Goal: Task Accomplishment & Management: Use online tool/utility

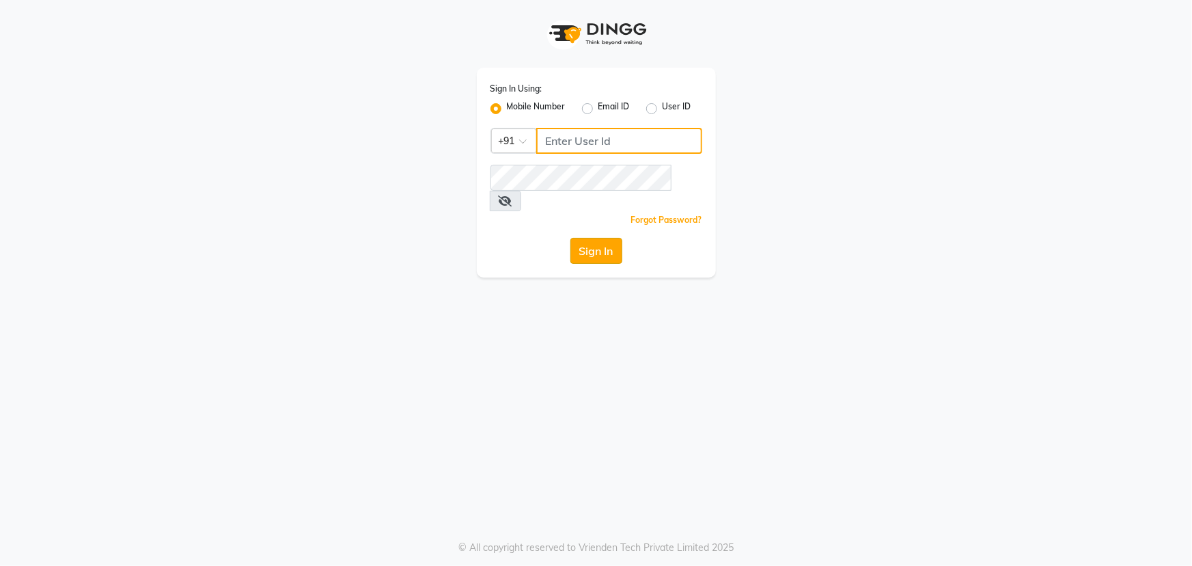
type input "9603123126"
click at [599, 238] on button "Sign In" at bounding box center [596, 251] width 52 height 26
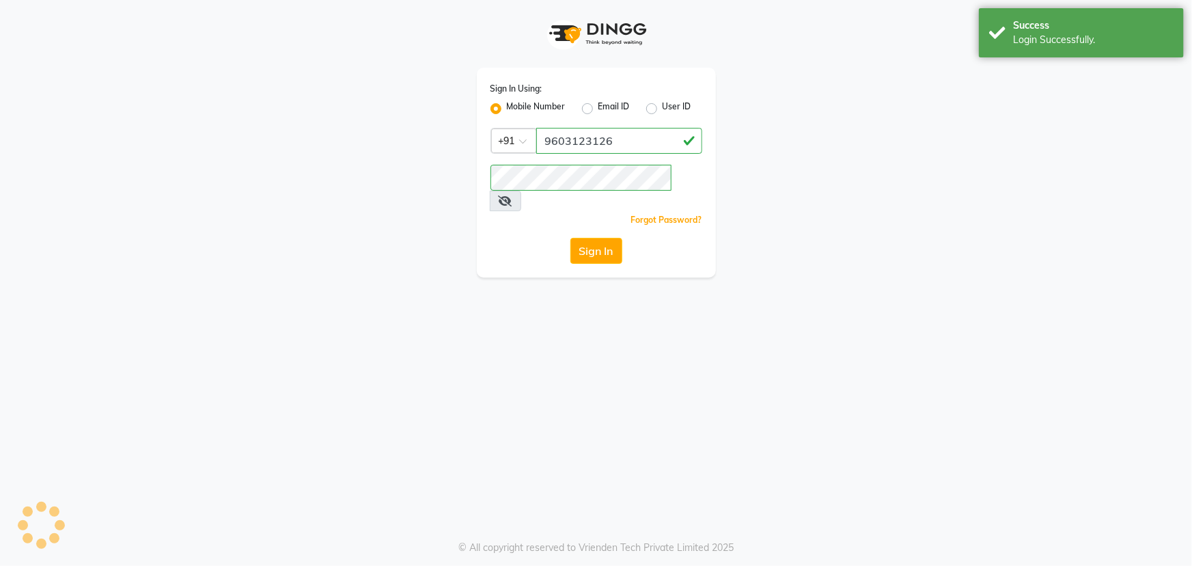
select select "service"
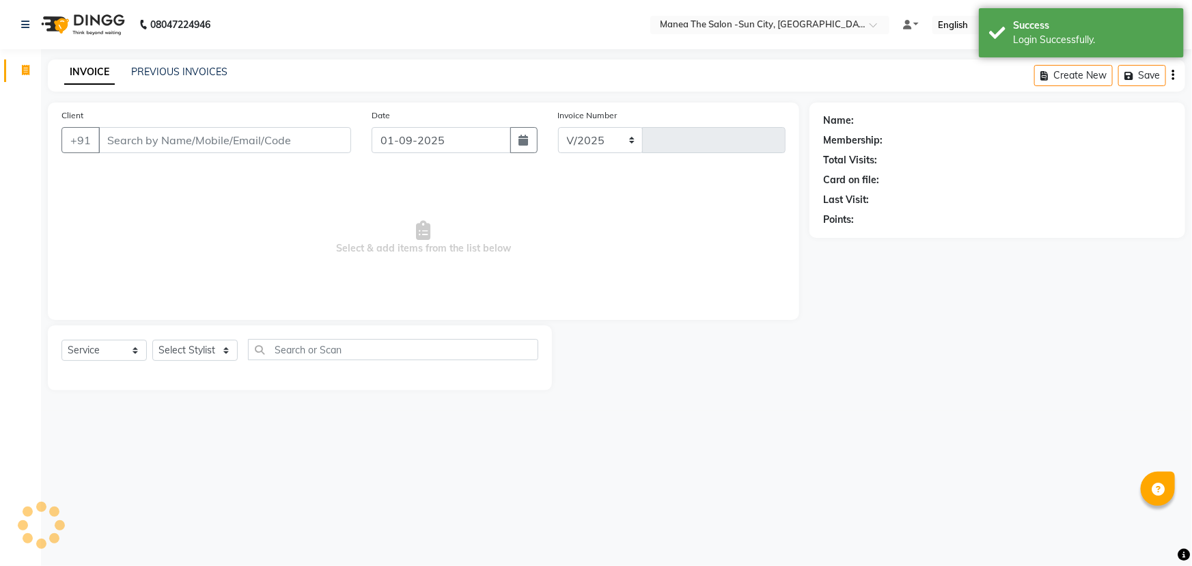
select select "en"
select select "5822"
type input "3094"
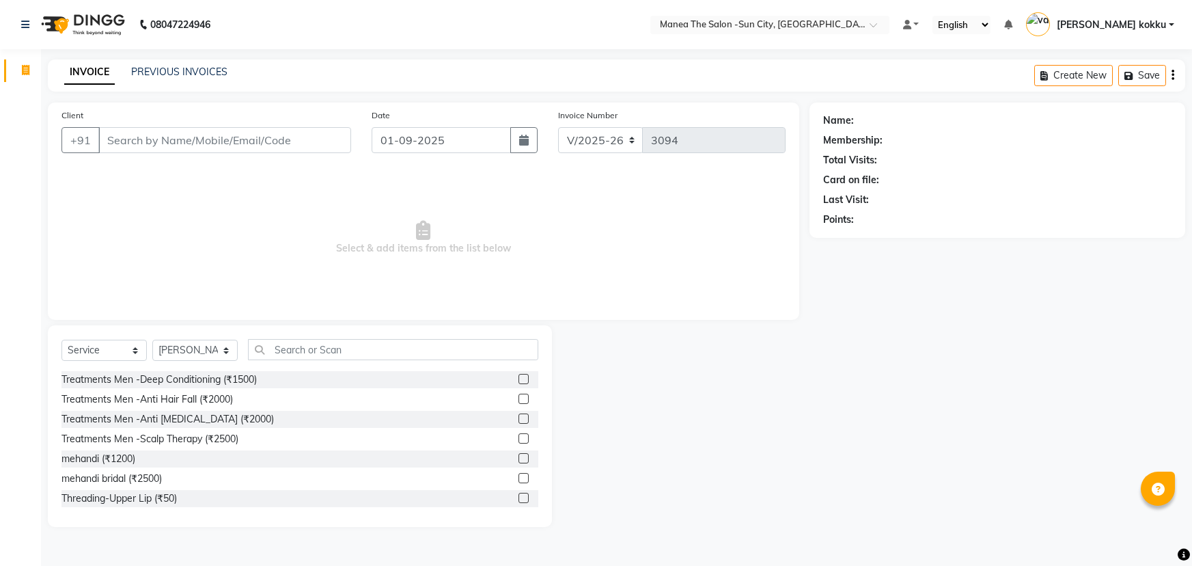
select select "5822"
select select "service"
select select "40515"
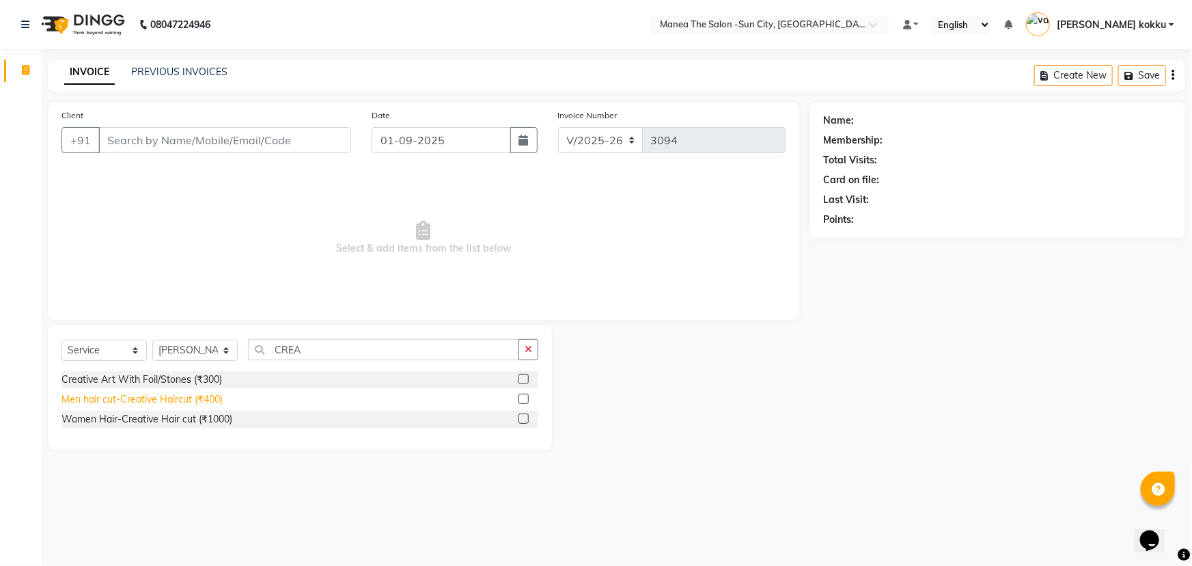
type input "CREA"
click at [178, 402] on div "Men hair cut-Creative Haircut (₹400)" at bounding box center [141, 399] width 161 height 14
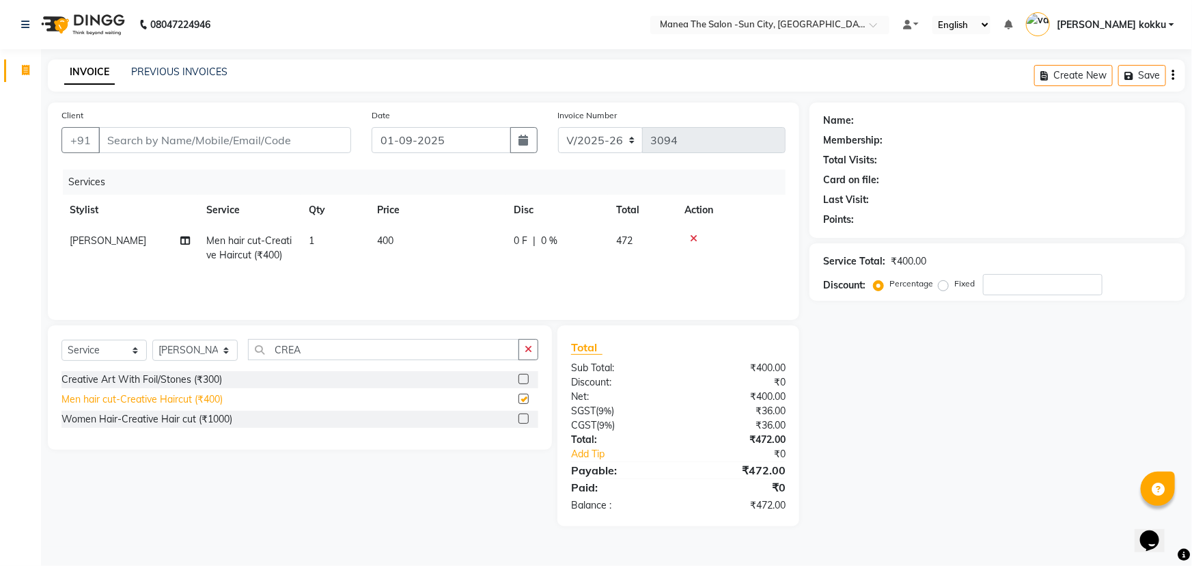
checkbox input "false"
click at [534, 355] on button "button" at bounding box center [529, 349] width 20 height 21
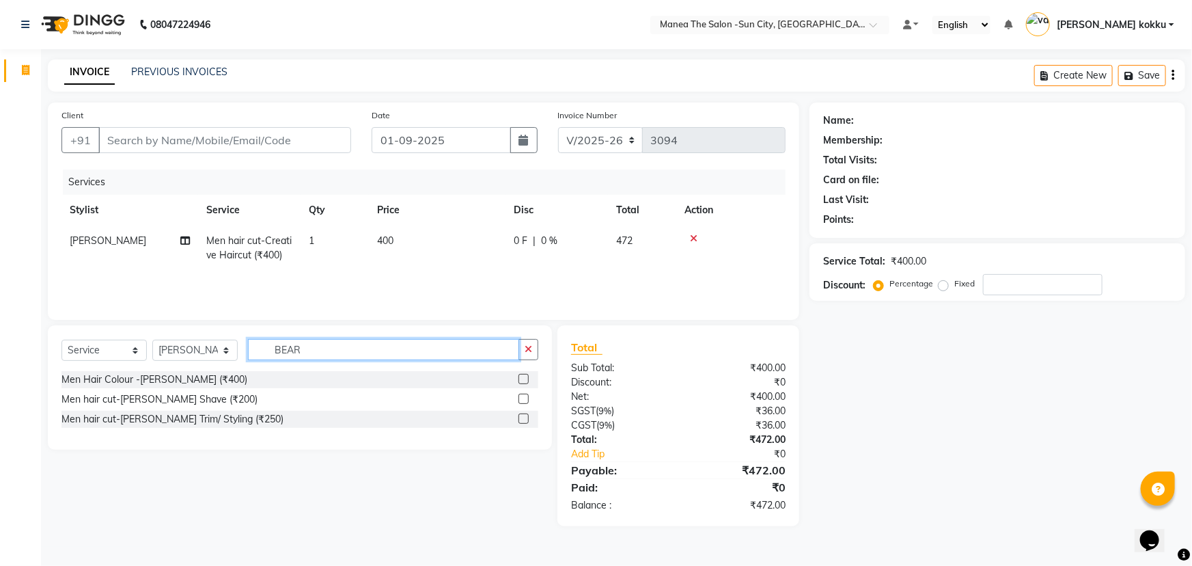
type input "BEAR"
click at [522, 420] on label at bounding box center [524, 418] width 10 height 10
click at [522, 420] on input "checkbox" at bounding box center [523, 419] width 9 height 9
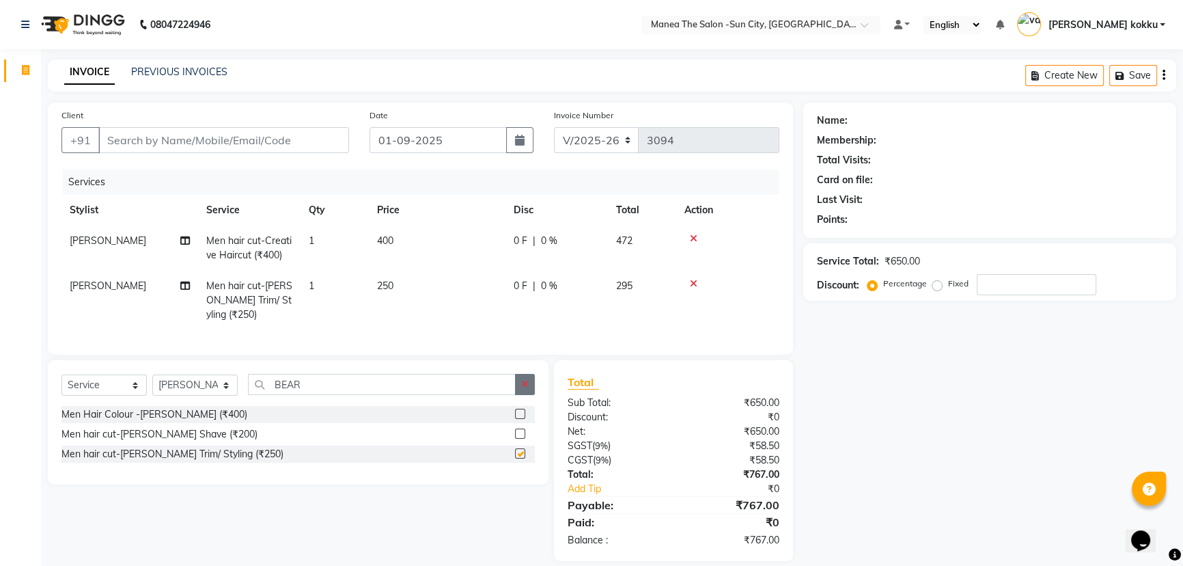
checkbox input "false"
click at [532, 389] on button "button" at bounding box center [525, 384] width 20 height 21
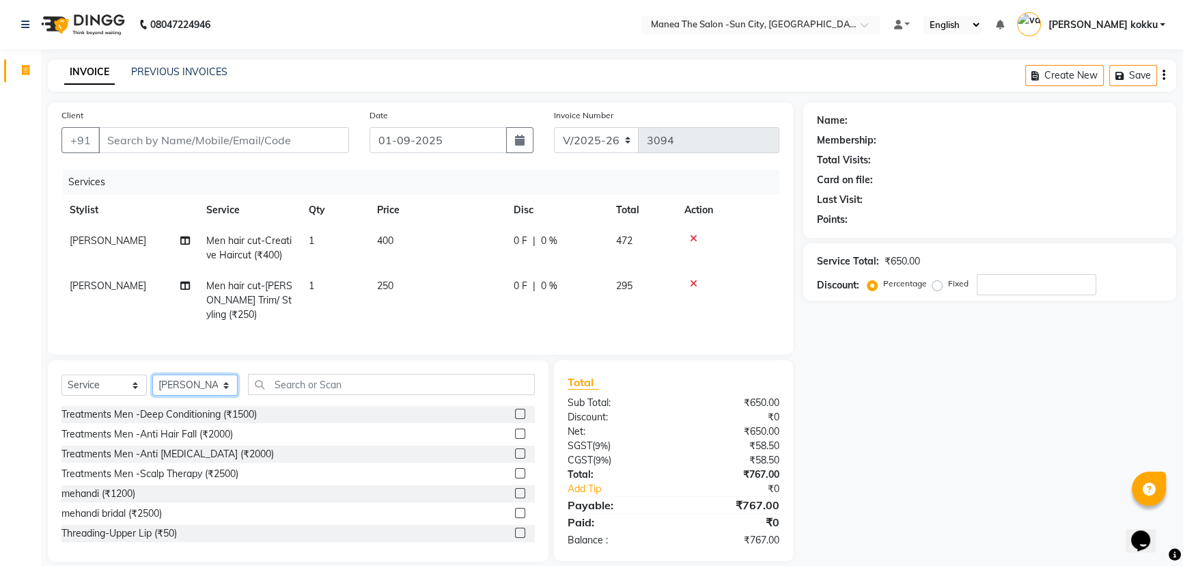
click at [204, 390] on select "Select Stylist [PERSON_NAME] [PERSON_NAME] [PERSON_NAME] Ikrar [PERSON_NAME] K …" at bounding box center [194, 384] width 85 height 21
select select "89893"
click at [152, 384] on select "Select Stylist [PERSON_NAME] [PERSON_NAME] [PERSON_NAME] Ikrar [PERSON_NAME] K …" at bounding box center [194, 384] width 85 height 21
click at [332, 395] on input "text" at bounding box center [391, 384] width 287 height 21
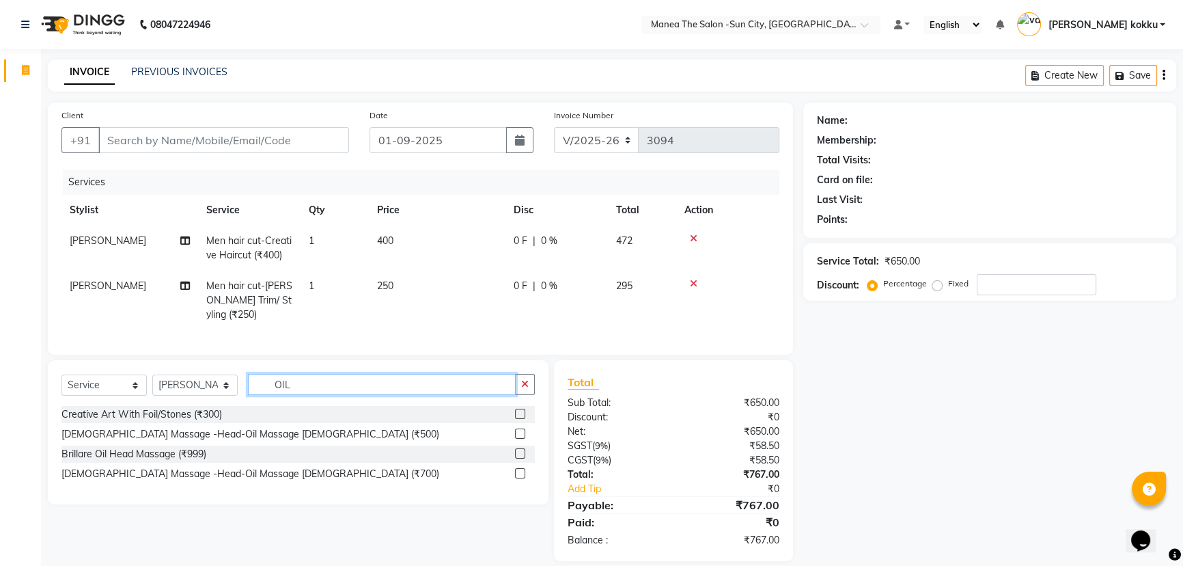
type input "OIL"
click at [519, 439] on label at bounding box center [520, 433] width 10 height 10
click at [519, 439] on input "checkbox" at bounding box center [519, 434] width 9 height 9
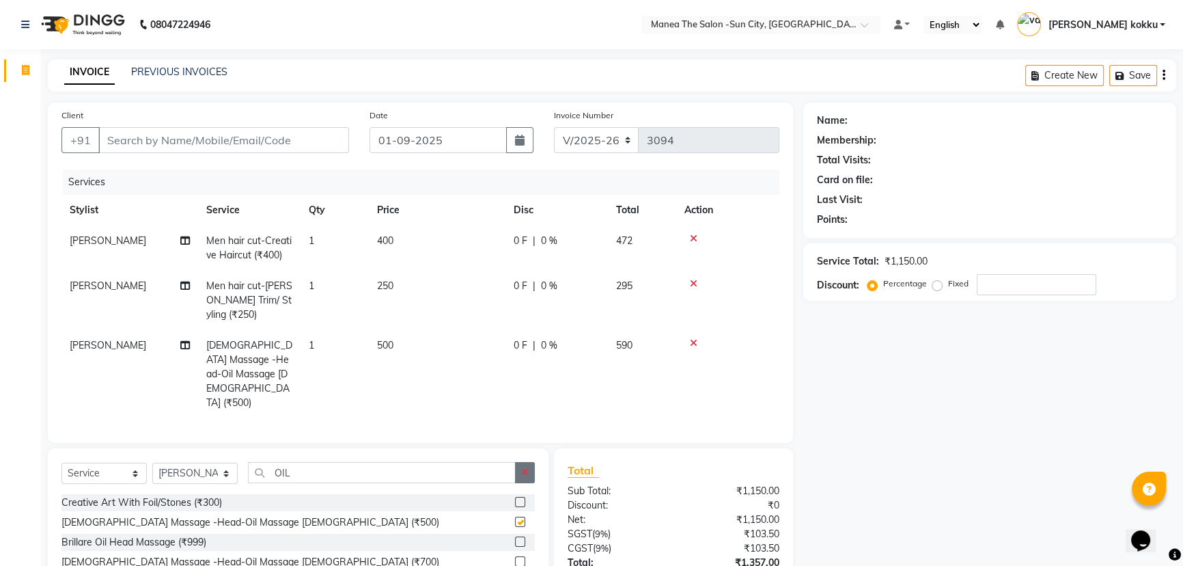
checkbox input "false"
click at [521, 462] on button "button" at bounding box center [525, 472] width 20 height 21
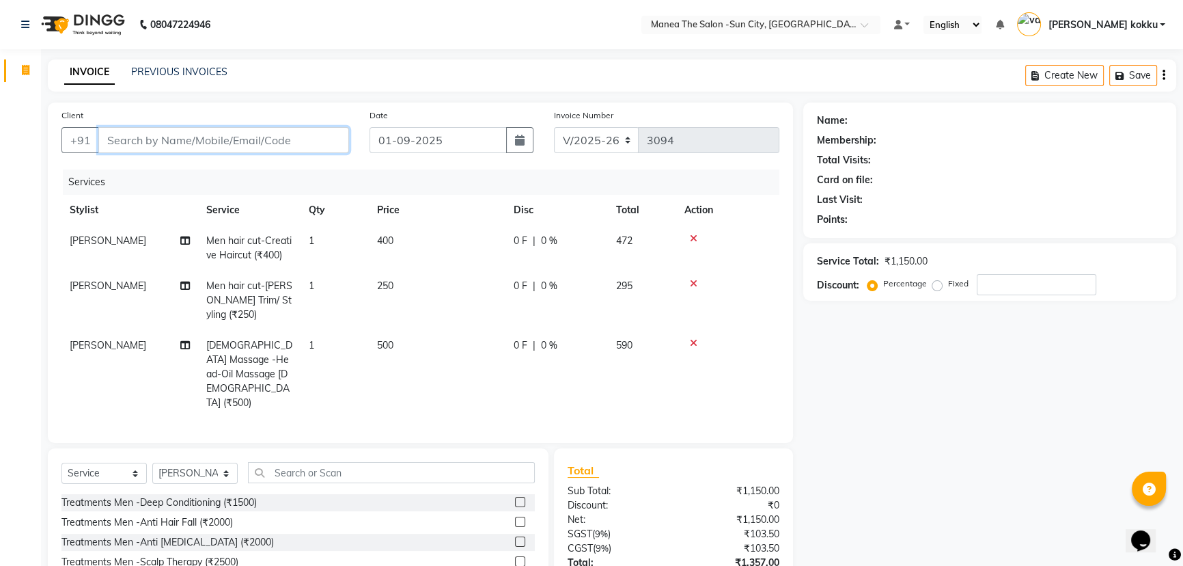
click at [236, 146] on input "Client" at bounding box center [223, 140] width 251 height 26
click at [249, 145] on input "Client" at bounding box center [223, 140] width 251 height 26
click at [391, 352] on td "500" at bounding box center [437, 374] width 137 height 88
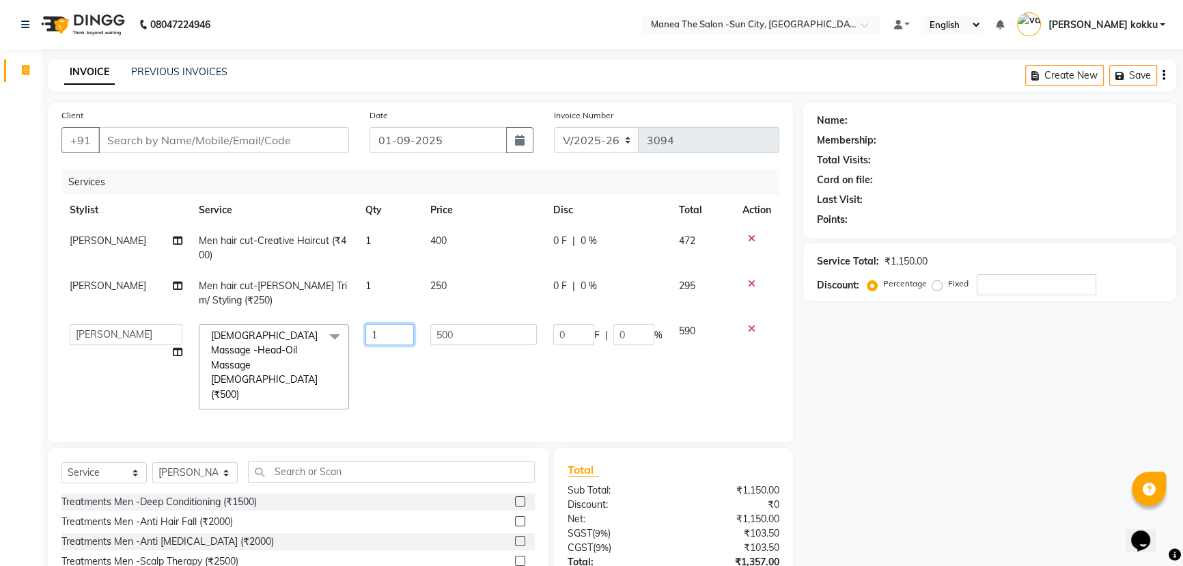
click at [402, 341] on input "1" at bounding box center [390, 334] width 49 height 21
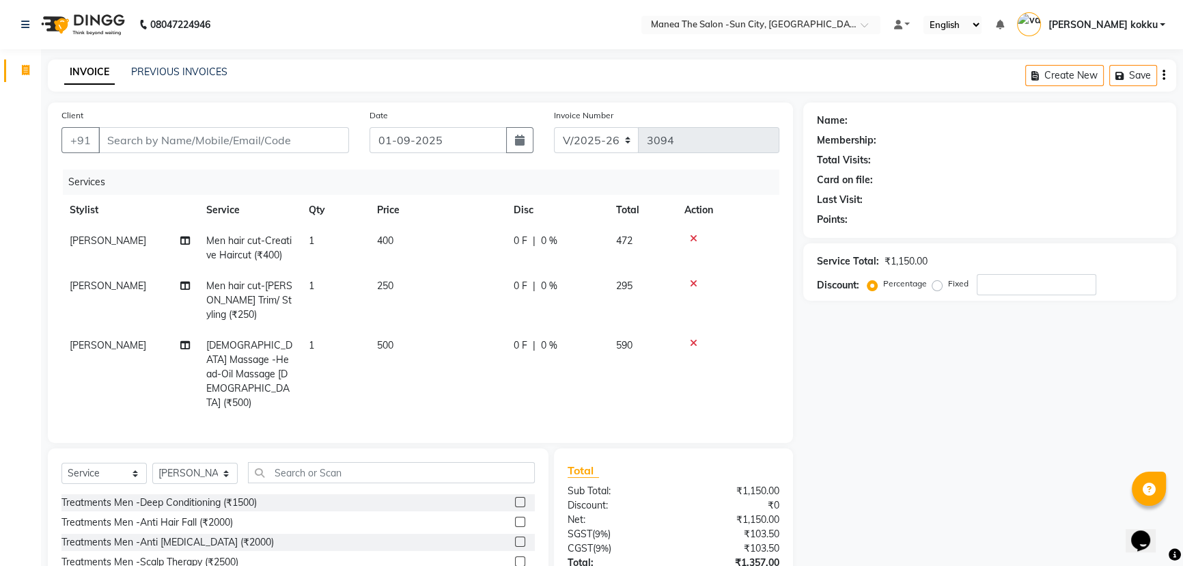
click at [395, 340] on td "500" at bounding box center [437, 374] width 137 height 88
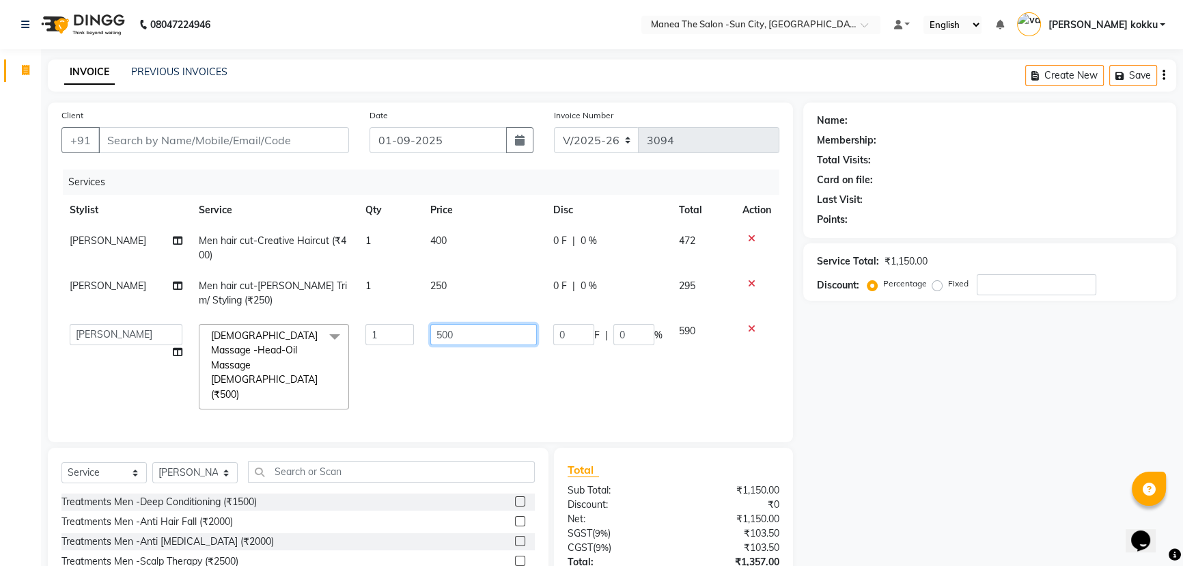
drag, startPoint x: 465, startPoint y: 322, endPoint x: 457, endPoint y: 329, distance: 10.7
click at [458, 329] on td "500" at bounding box center [483, 367] width 123 height 102
type input "5"
type input "400"
click at [478, 302] on td "250" at bounding box center [483, 293] width 123 height 45
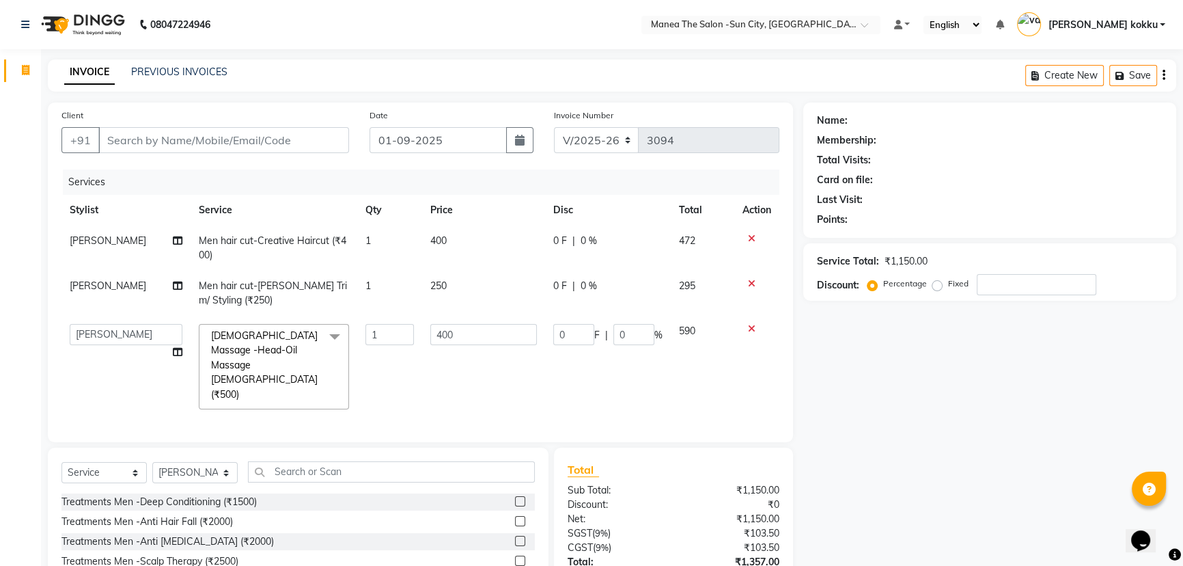
select select "40515"
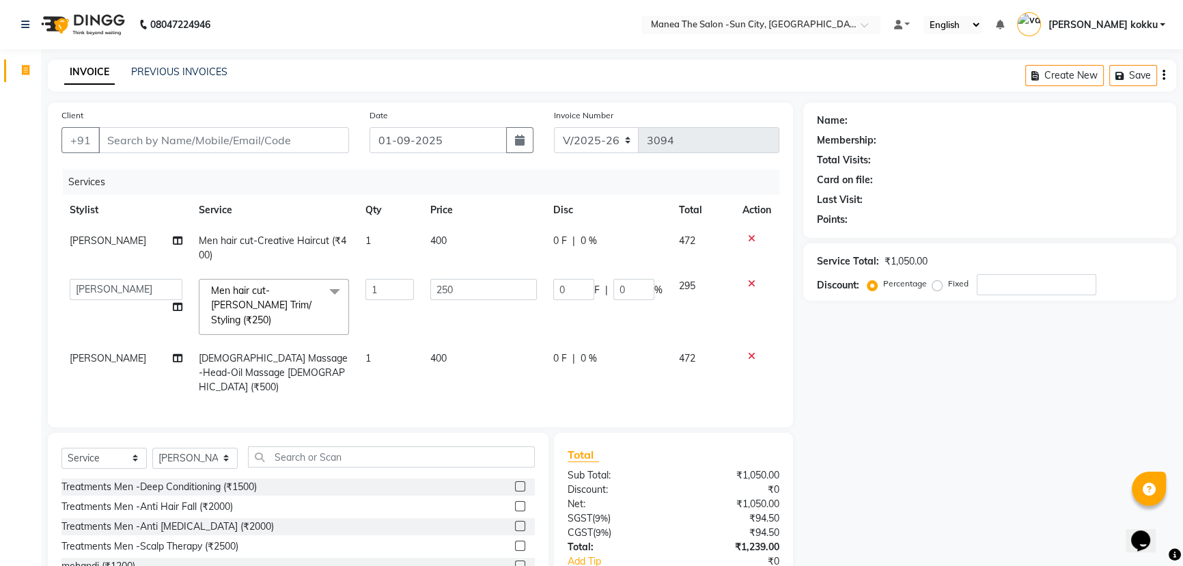
click at [857, 359] on div "Name: Membership: Total Visits: Card on file: Last Visit: Points: Service Total…" at bounding box center [994, 368] width 383 height 532
click at [471, 245] on td "400" at bounding box center [483, 247] width 123 height 45
select select "40515"
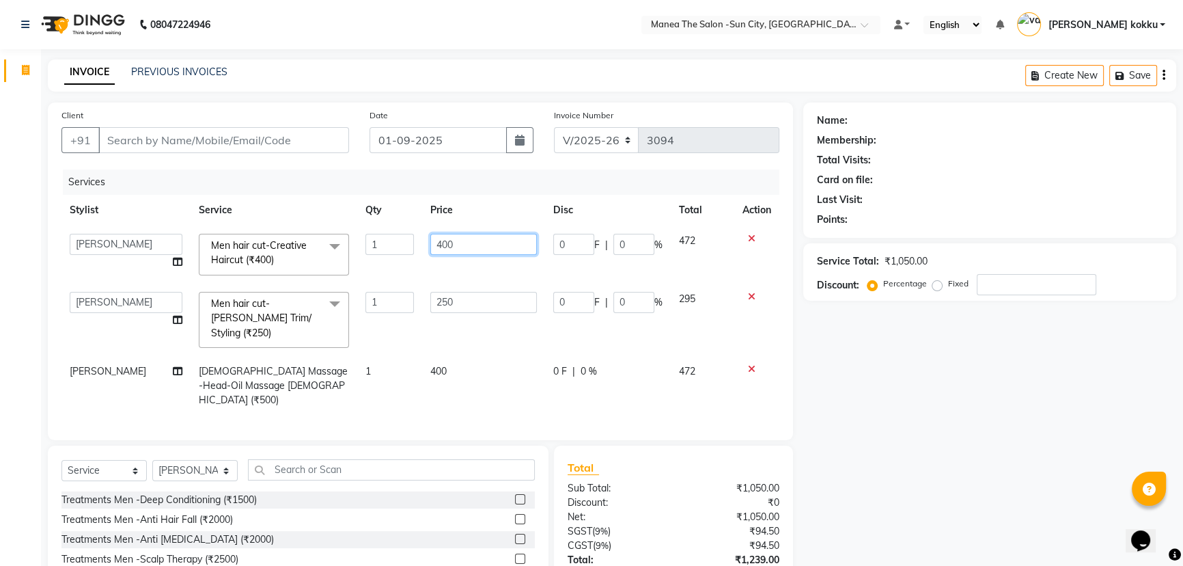
click at [488, 234] on input "400" at bounding box center [483, 244] width 107 height 21
click at [275, 200] on th "Service" at bounding box center [274, 210] width 167 height 31
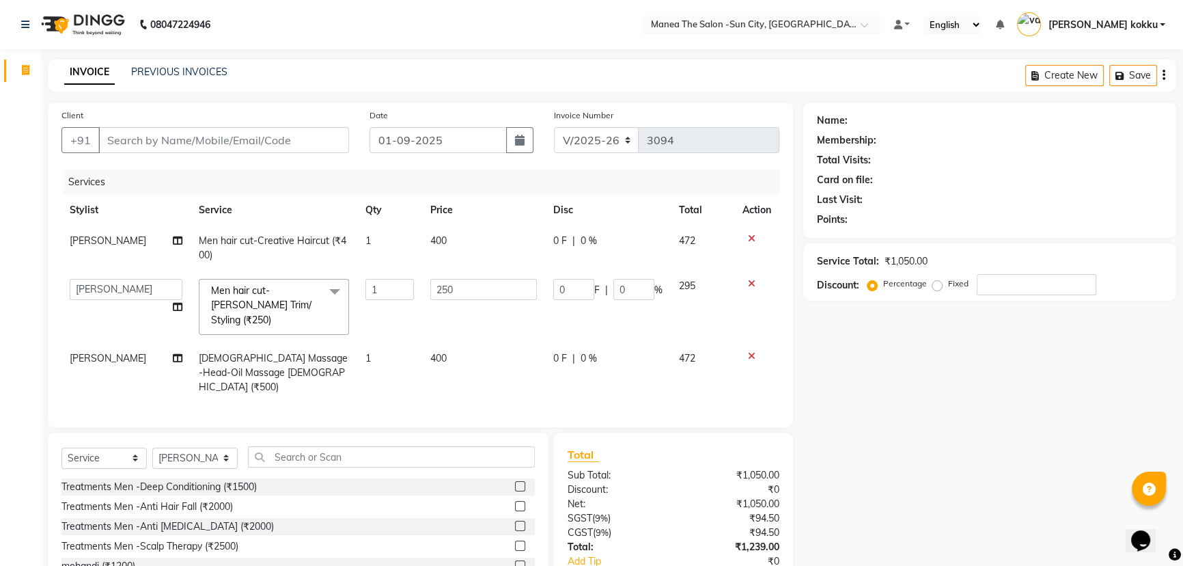
click at [282, 206] on th "Service" at bounding box center [274, 210] width 167 height 31
click at [280, 260] on td "Men hair cut-Creative Haircut (₹400)" at bounding box center [274, 247] width 167 height 45
select select "40515"
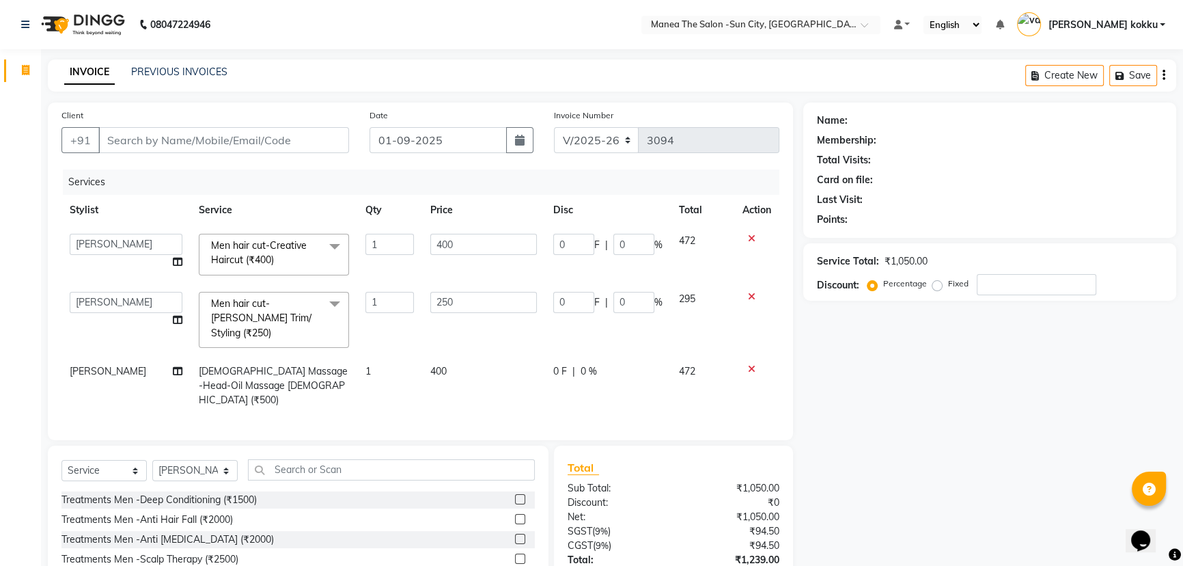
click at [280, 260] on span "Men hair cut-Creative Haircut (₹400) x" at bounding box center [268, 252] width 120 height 29
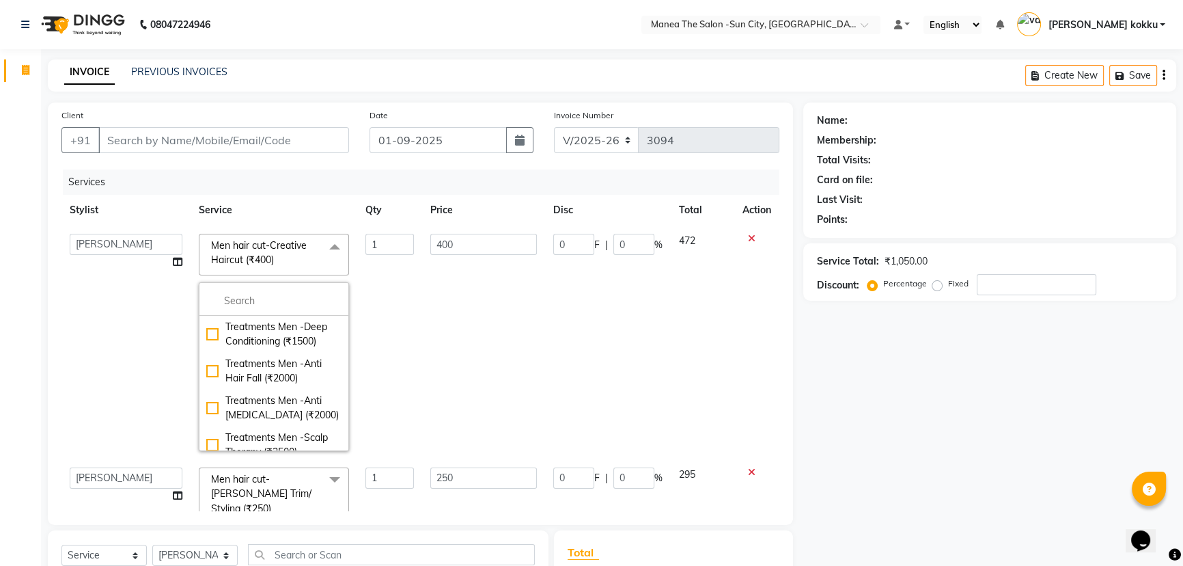
click at [316, 207] on th "Service" at bounding box center [274, 210] width 167 height 31
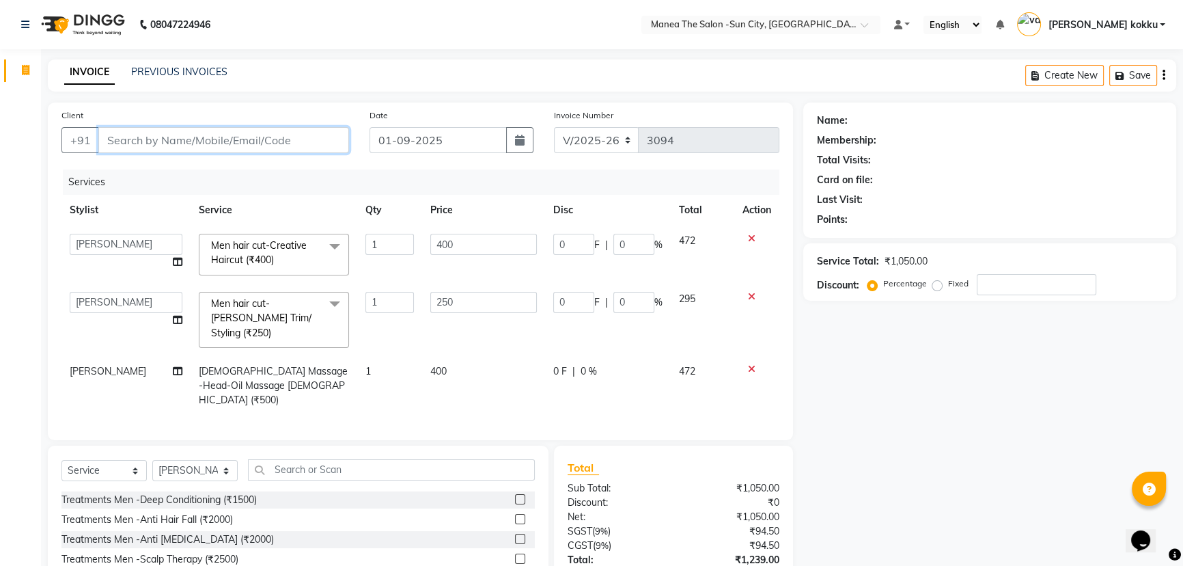
click at [121, 142] on input "Client" at bounding box center [223, 140] width 251 height 26
type input "85"
type input "0"
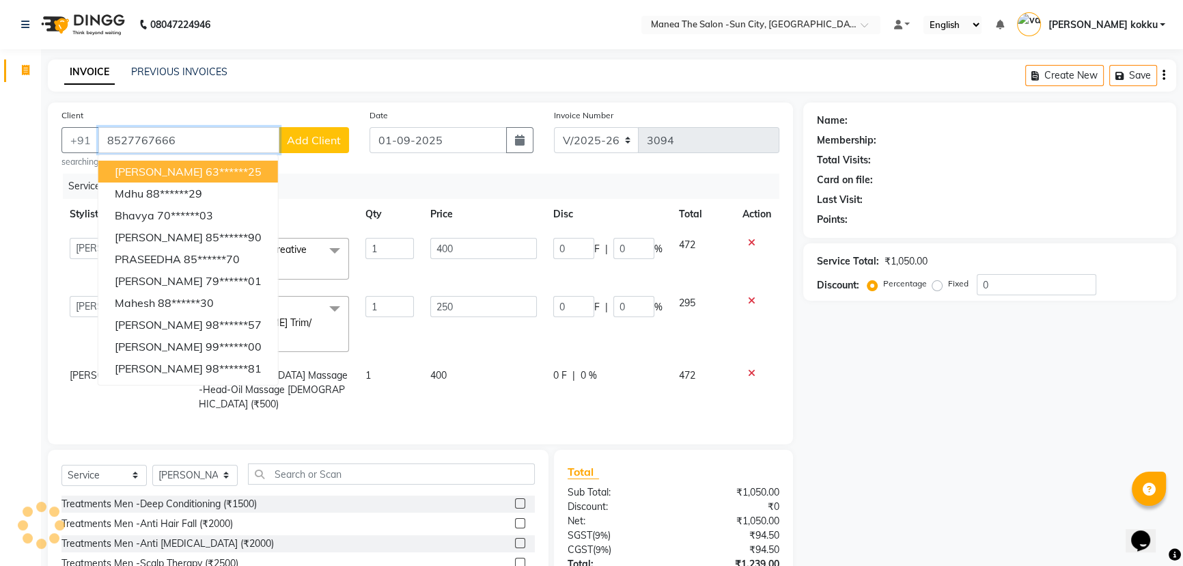
type input "8527767666"
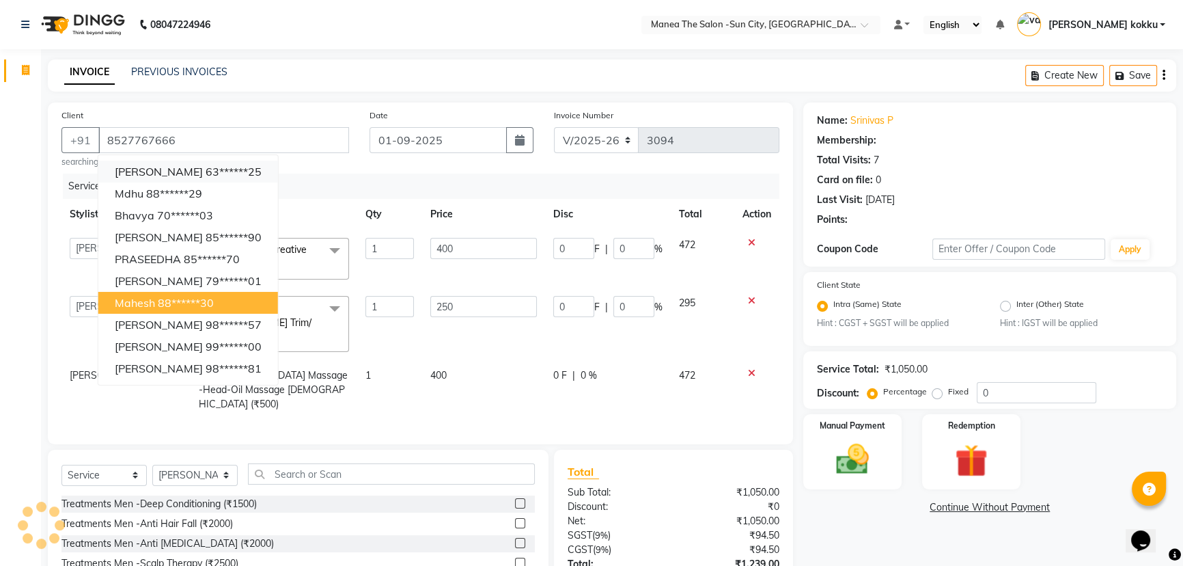
select select "1: Object"
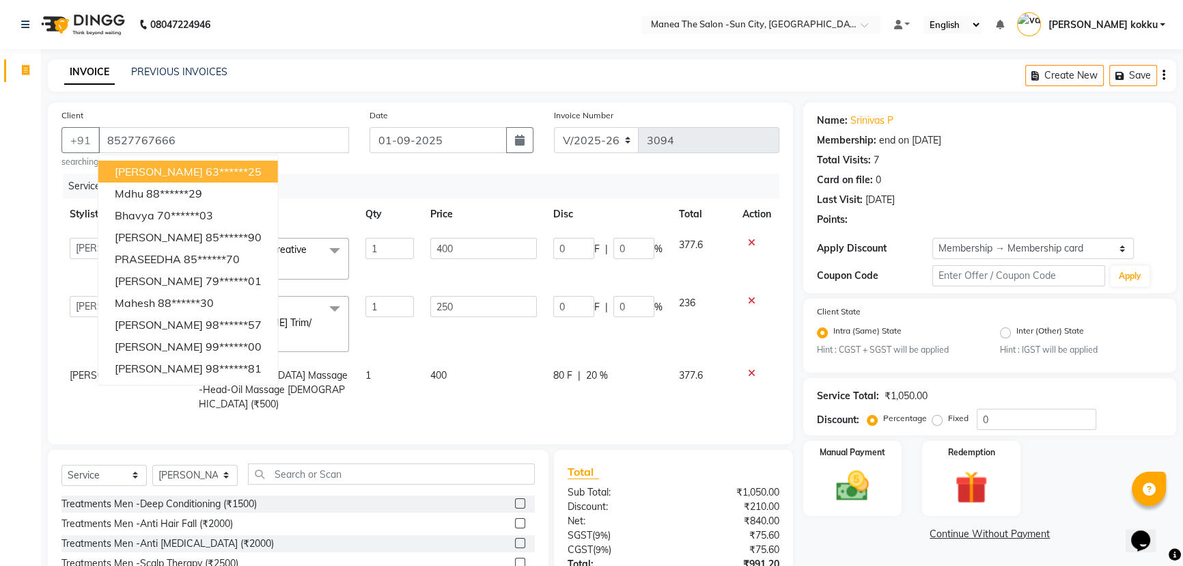
type input "50"
type input "20"
type input "80"
type input "20"
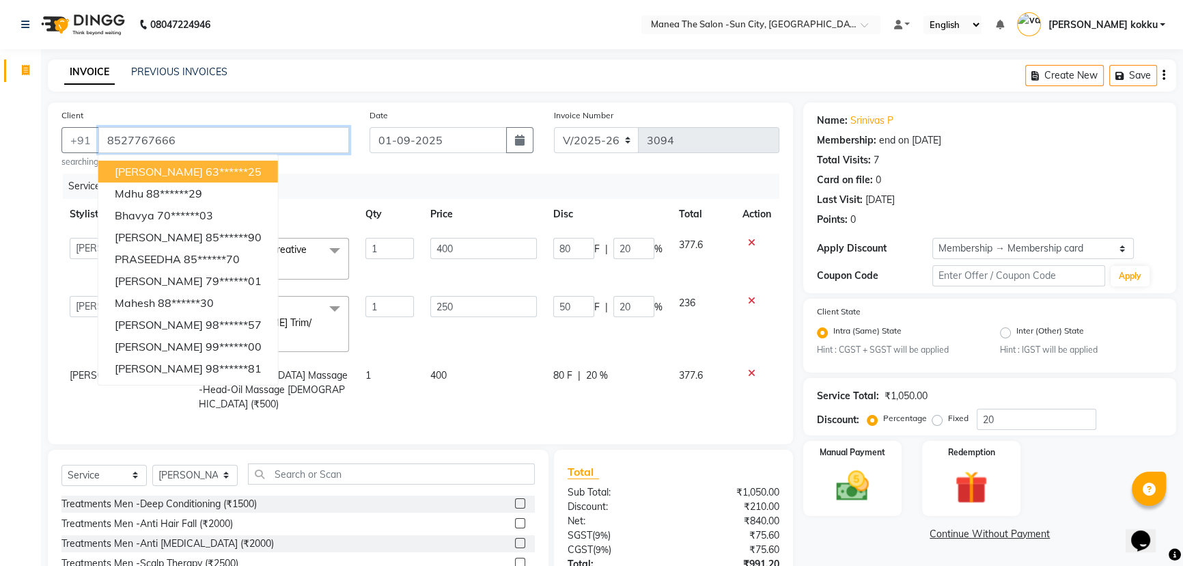
click at [185, 137] on input "8527767666" at bounding box center [223, 140] width 251 height 26
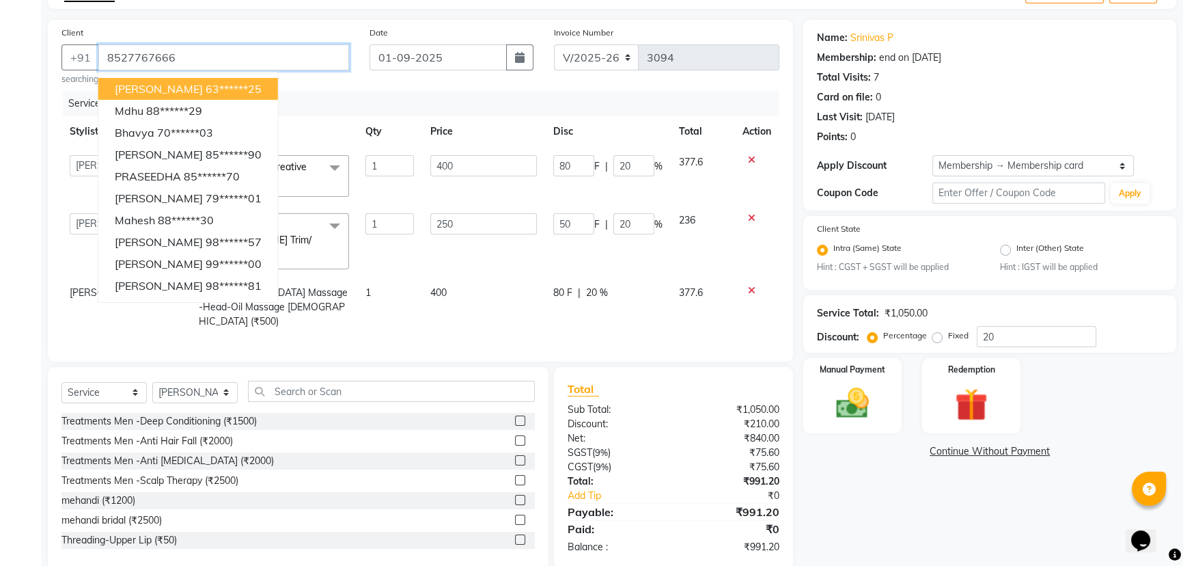
scroll to position [86, 0]
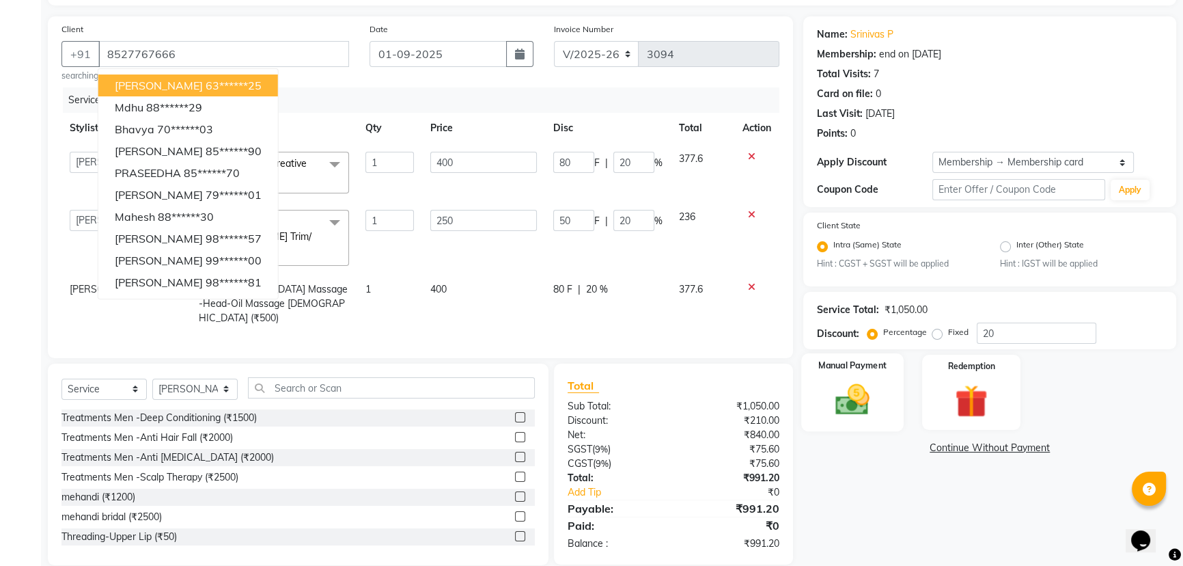
click at [852, 396] on img at bounding box center [852, 400] width 55 height 39
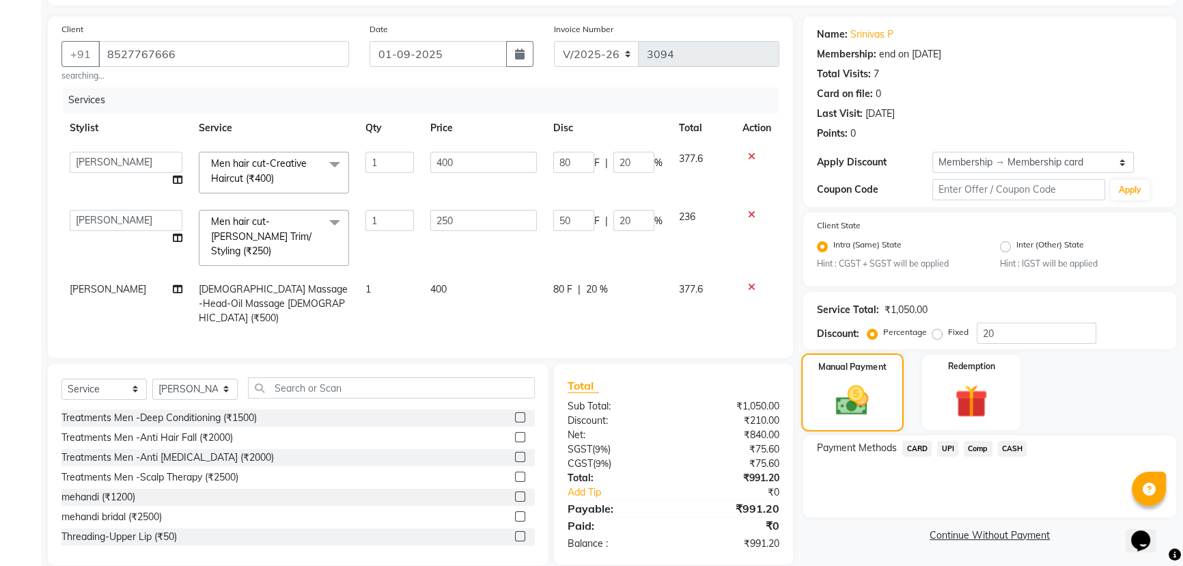
scroll to position [87, 0]
click at [919, 445] on span "CARD" at bounding box center [917, 448] width 29 height 16
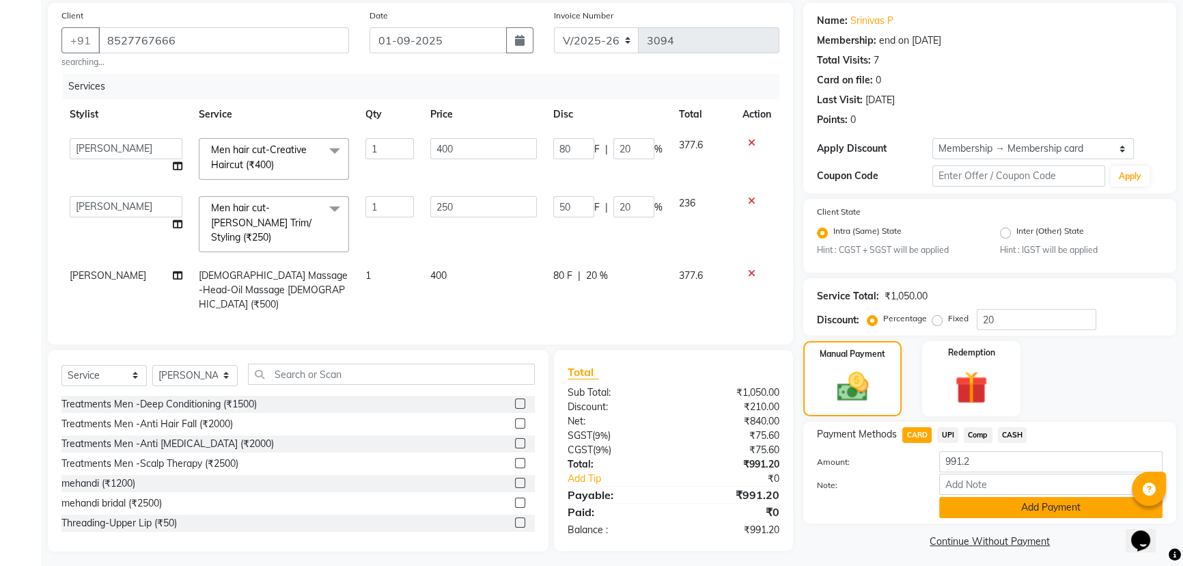
scroll to position [107, 0]
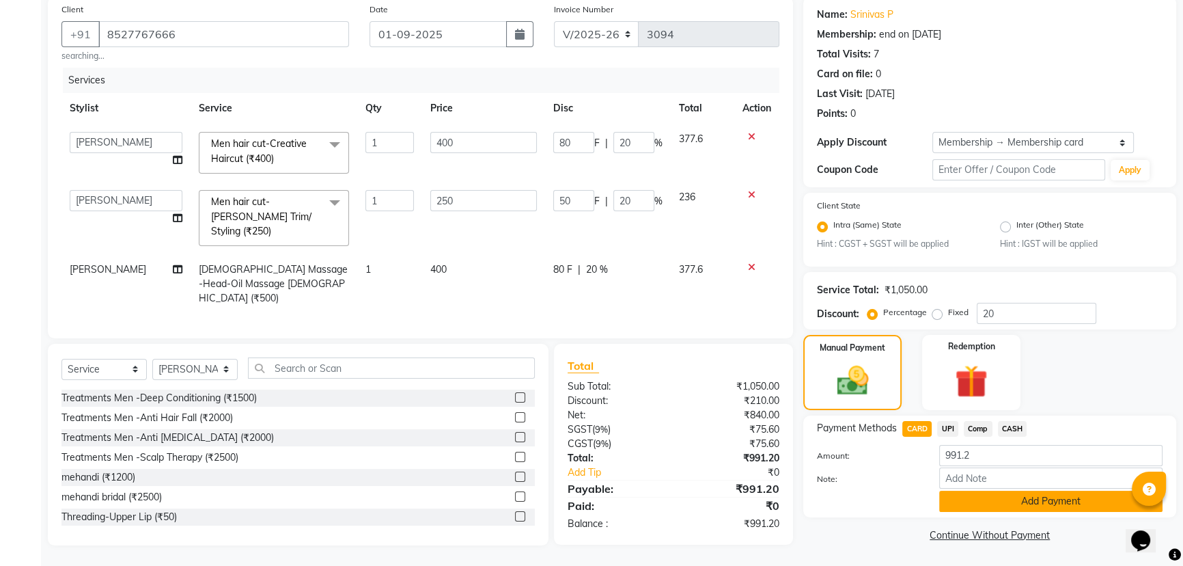
click at [1030, 499] on button "Add Payment" at bounding box center [1050, 501] width 223 height 21
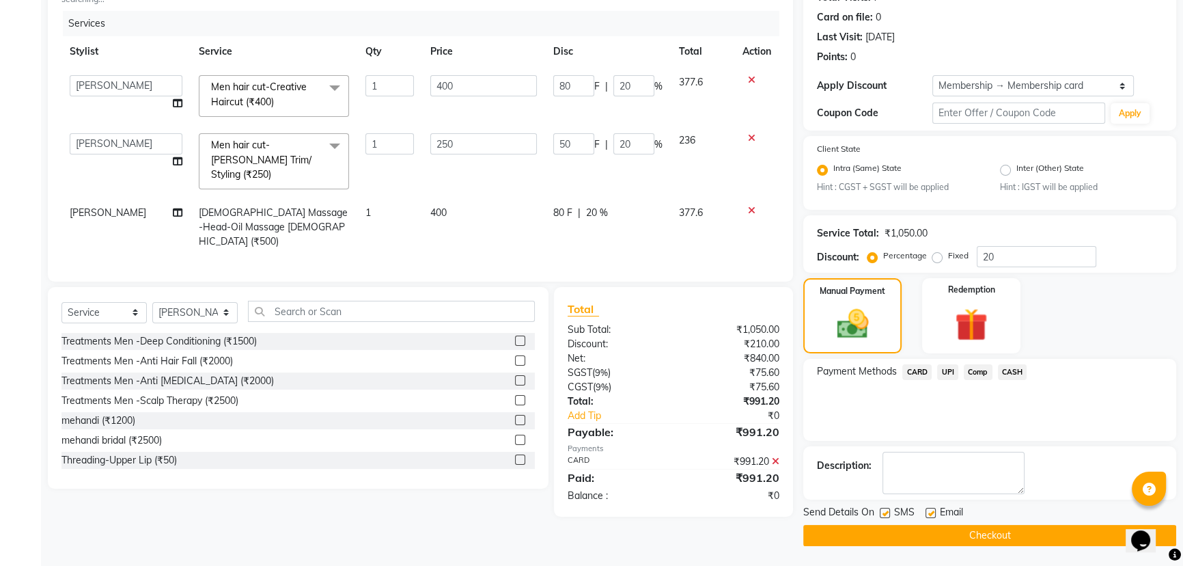
scroll to position [163, 0]
click at [968, 530] on button "Checkout" at bounding box center [989, 534] width 373 height 21
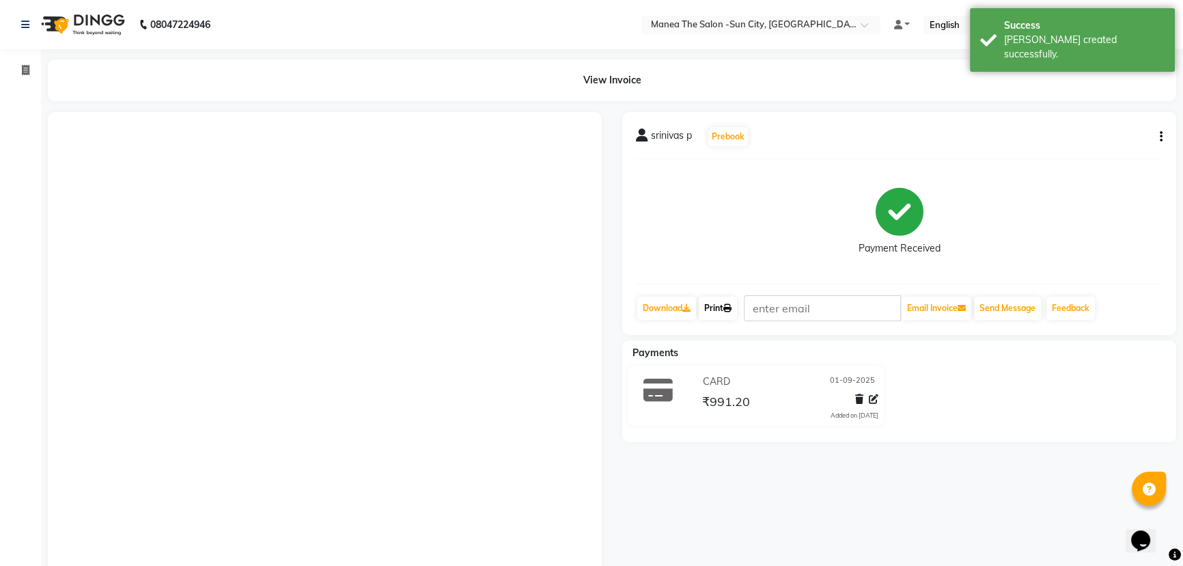
click at [719, 302] on link "Print" at bounding box center [718, 308] width 38 height 23
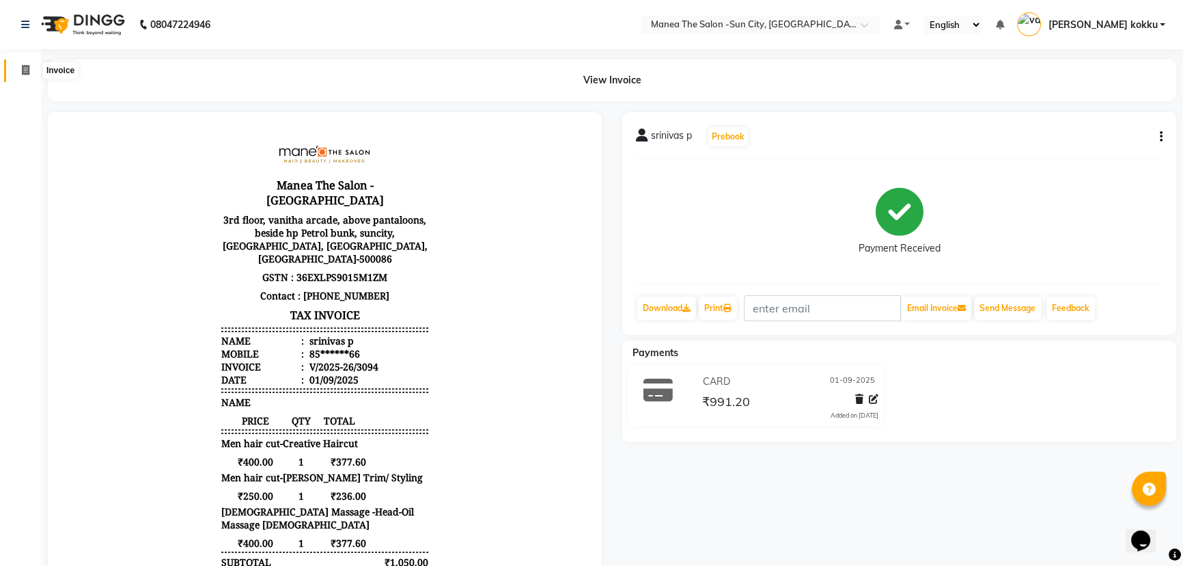
click at [26, 68] on icon at bounding box center [26, 70] width 8 height 10
select select "service"
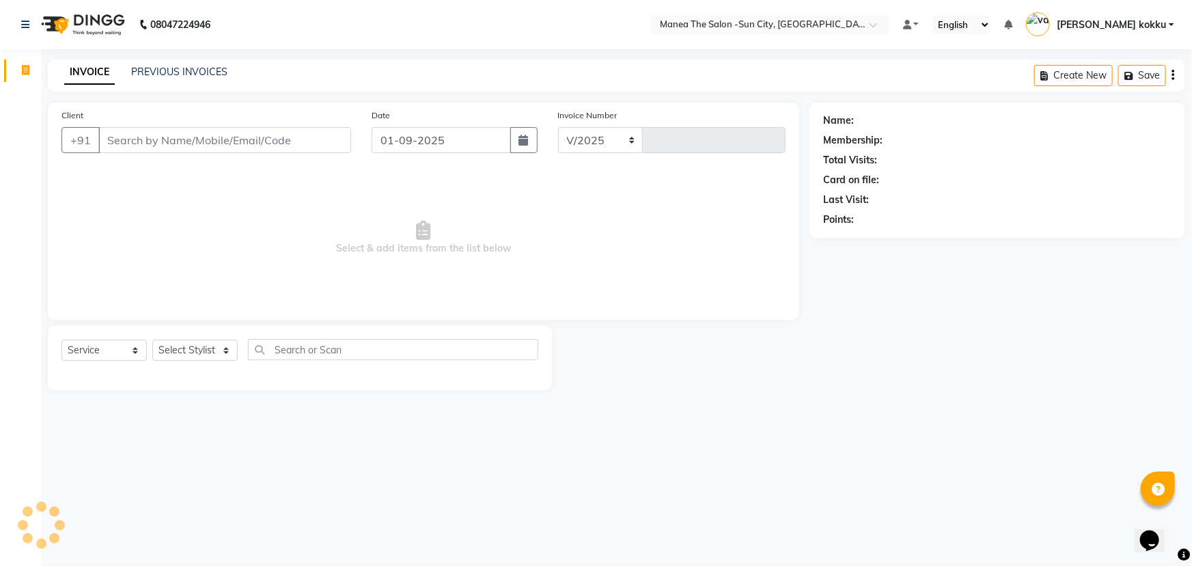
select select "5822"
type input "3095"
